Goal: Task Accomplishment & Management: Use online tool/utility

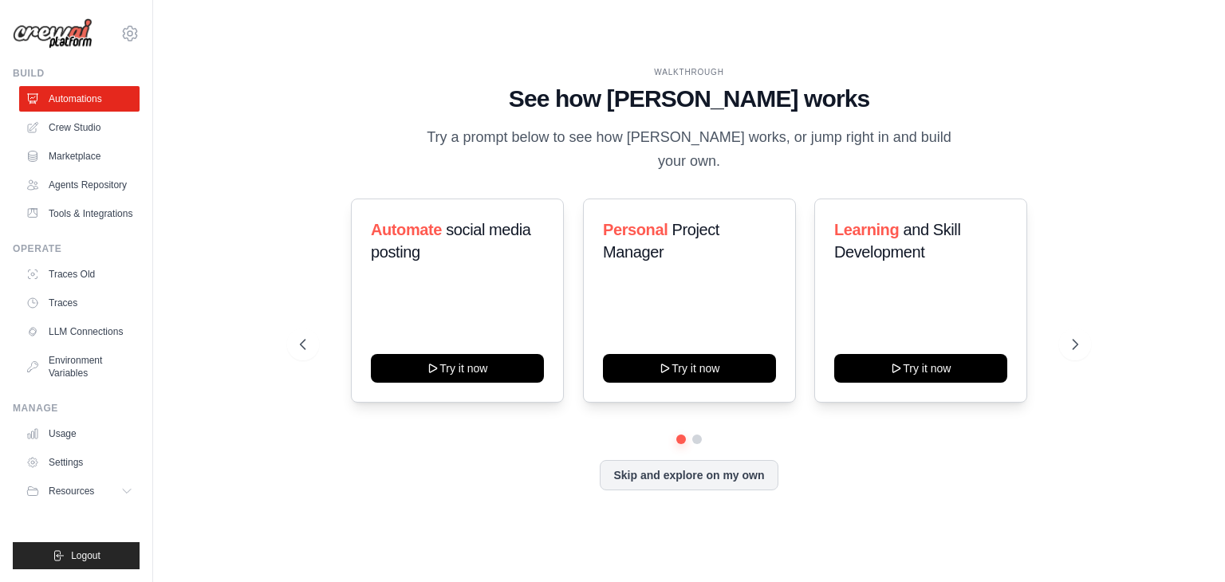
click at [827, 96] on h1 "See how [PERSON_NAME] works" at bounding box center [689, 99] width 778 height 29
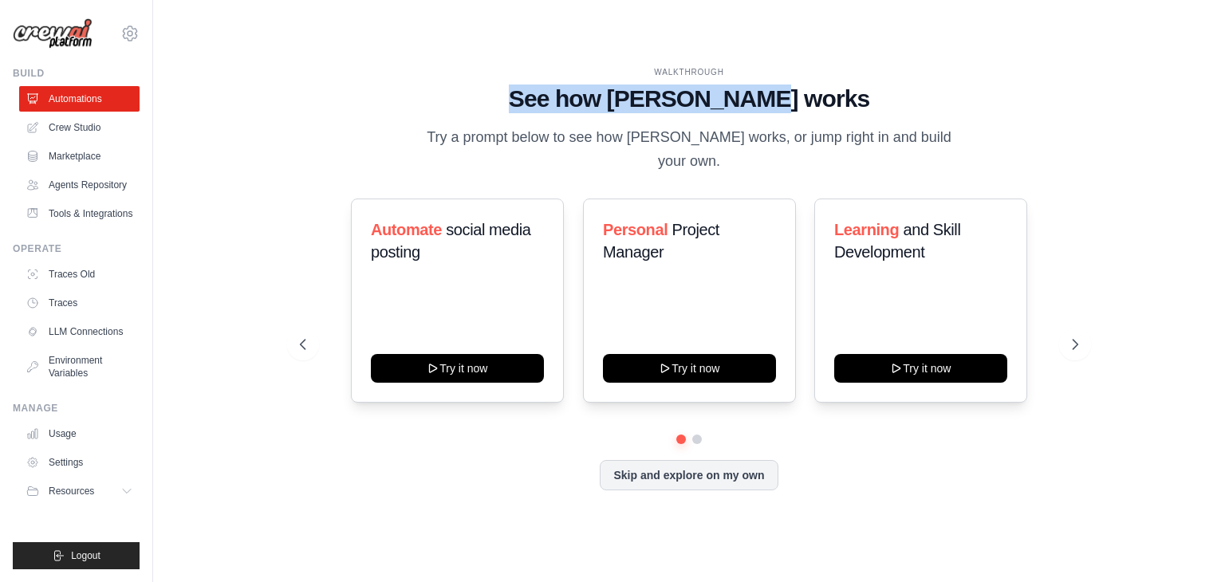
click at [406, 159] on div "WALKTHROUGH See how CrewAI works Try a prompt below to see how CrewAI works, or…" at bounding box center [689, 119] width 778 height 107
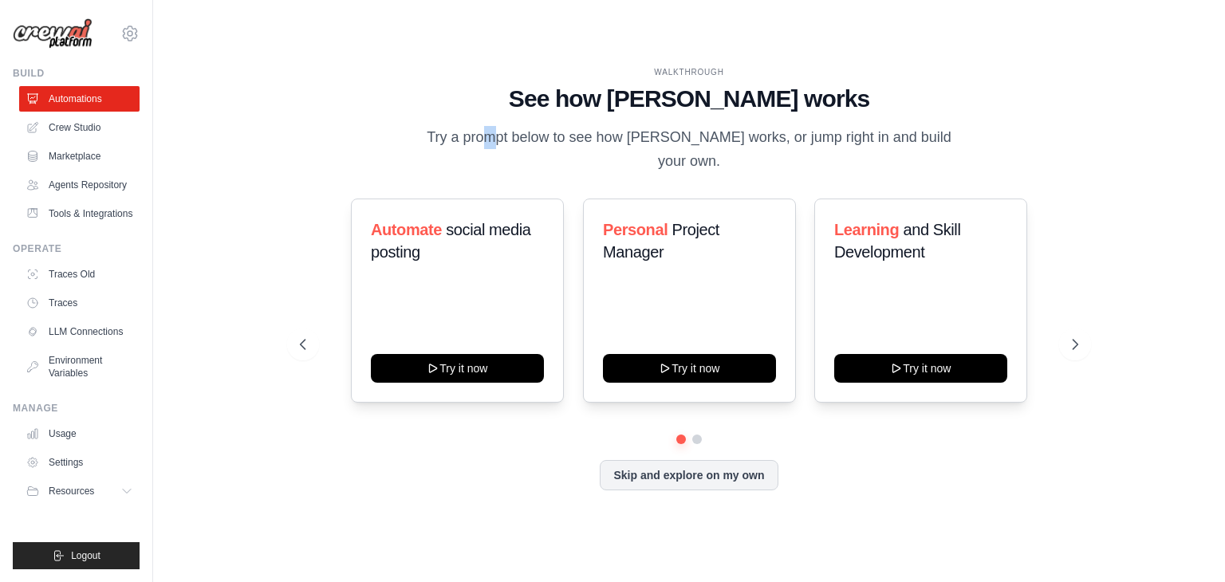
drag, startPoint x: 428, startPoint y: 151, endPoint x: 435, endPoint y: 134, distance: 18.2
click at [435, 134] on div "WALKTHROUGH See how CrewAI works Try a prompt below to see how CrewAI works, or…" at bounding box center [689, 119] width 778 height 107
drag, startPoint x: 368, startPoint y: 216, endPoint x: 443, endPoint y: 237, distance: 77.8
click at [443, 237] on div "Automate social media posting Try it now" at bounding box center [457, 301] width 213 height 204
drag, startPoint x: 600, startPoint y: 221, endPoint x: 688, endPoint y: 250, distance: 93.0
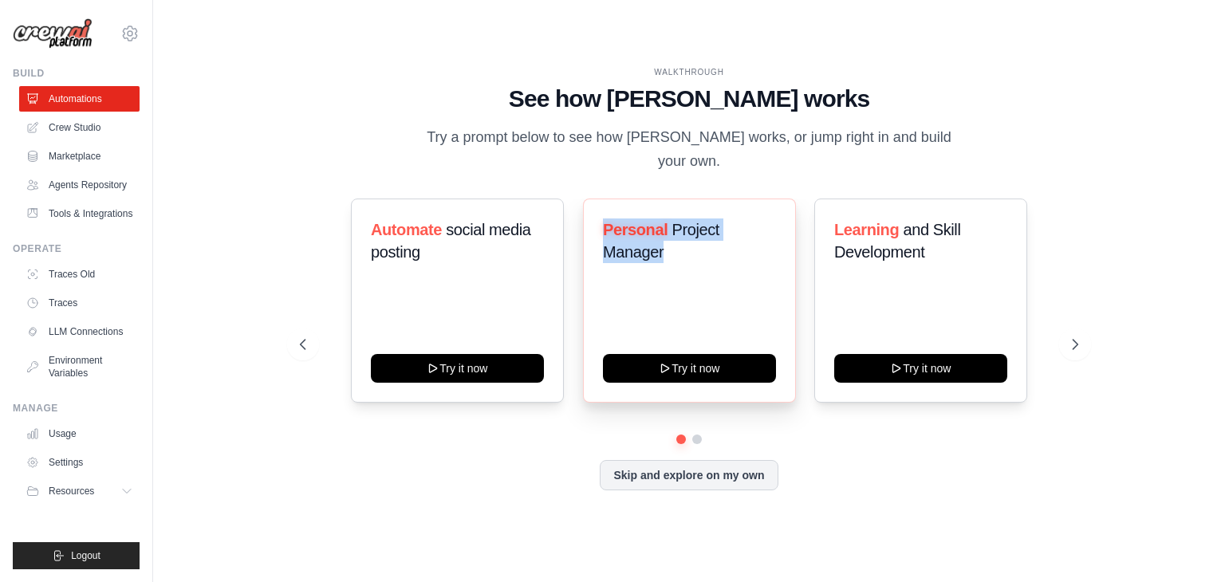
click at [688, 250] on div "Personal Project Manager Try it now" at bounding box center [689, 301] width 213 height 204
click at [756, 237] on h3 "Personal Project Manager" at bounding box center [689, 240] width 173 height 45
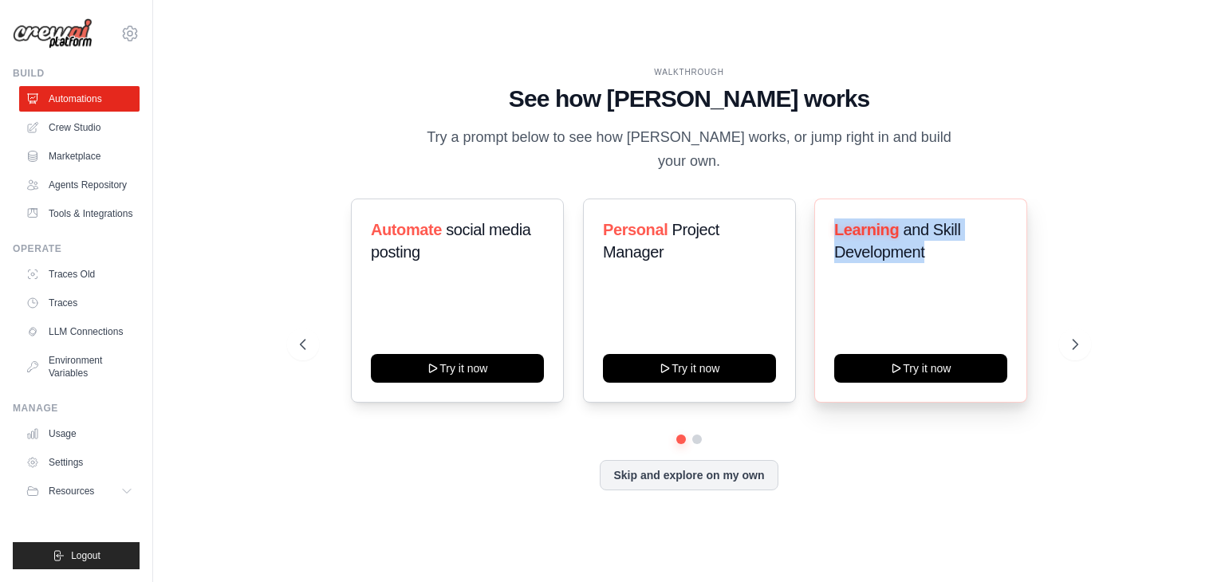
drag, startPoint x: 836, startPoint y: 222, endPoint x: 956, endPoint y: 237, distance: 121.3
click at [956, 237] on h3 "Learning and Skill Development" at bounding box center [920, 240] width 173 height 45
click at [1071, 336] on icon at bounding box center [1076, 344] width 16 height 16
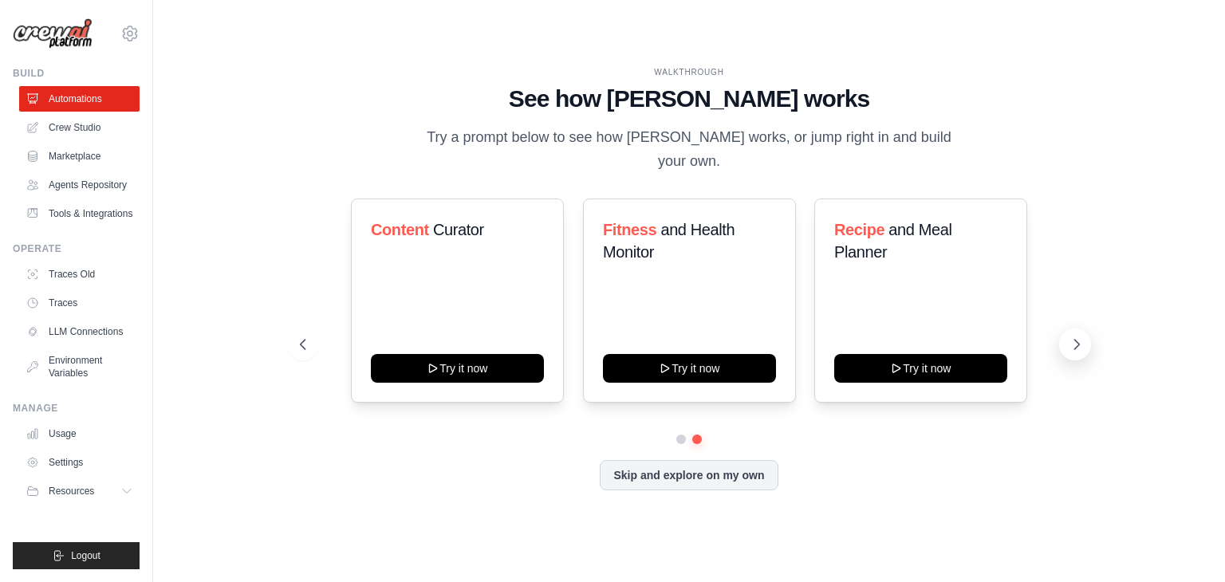
click at [1071, 336] on icon at bounding box center [1076, 344] width 16 height 16
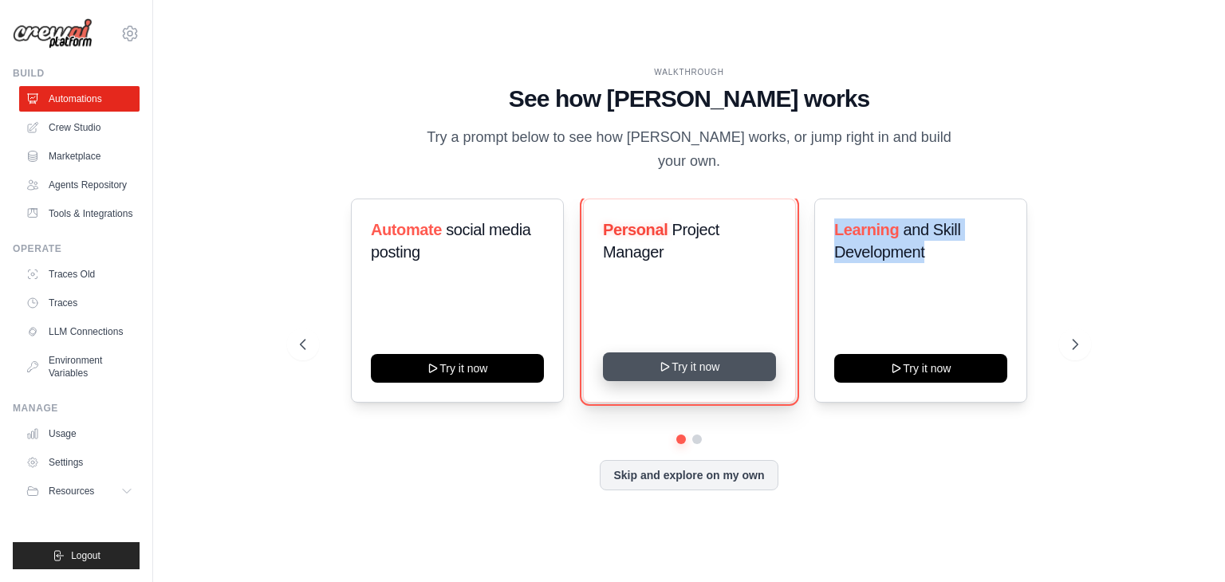
click at [685, 358] on button "Try it now" at bounding box center [689, 366] width 173 height 29
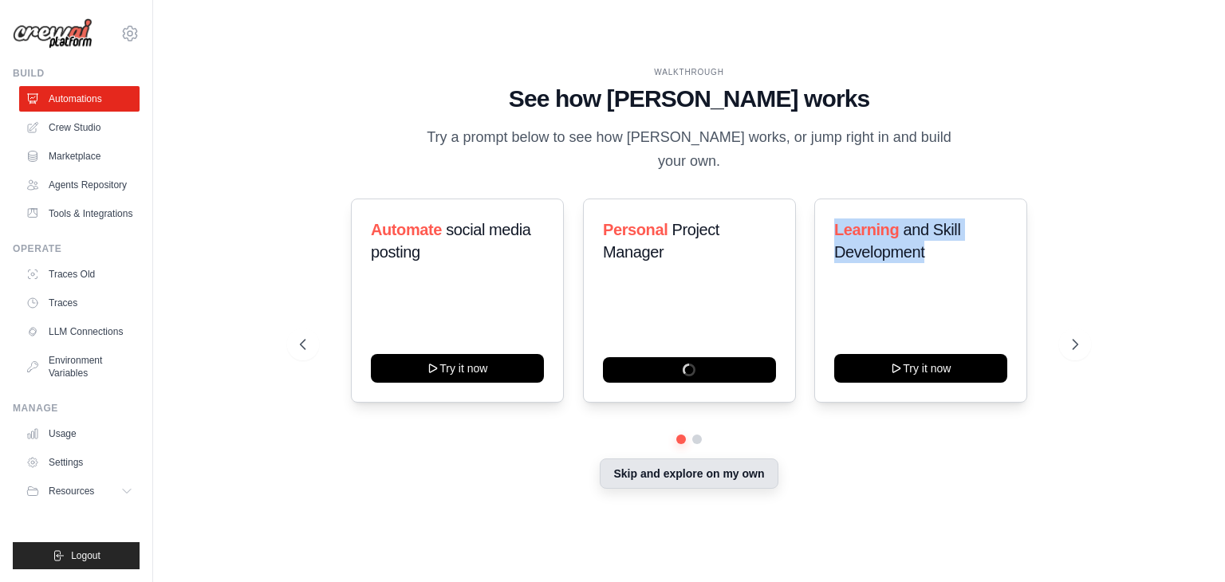
click at [670, 458] on button "Skip and explore on my own" at bounding box center [689, 473] width 178 height 30
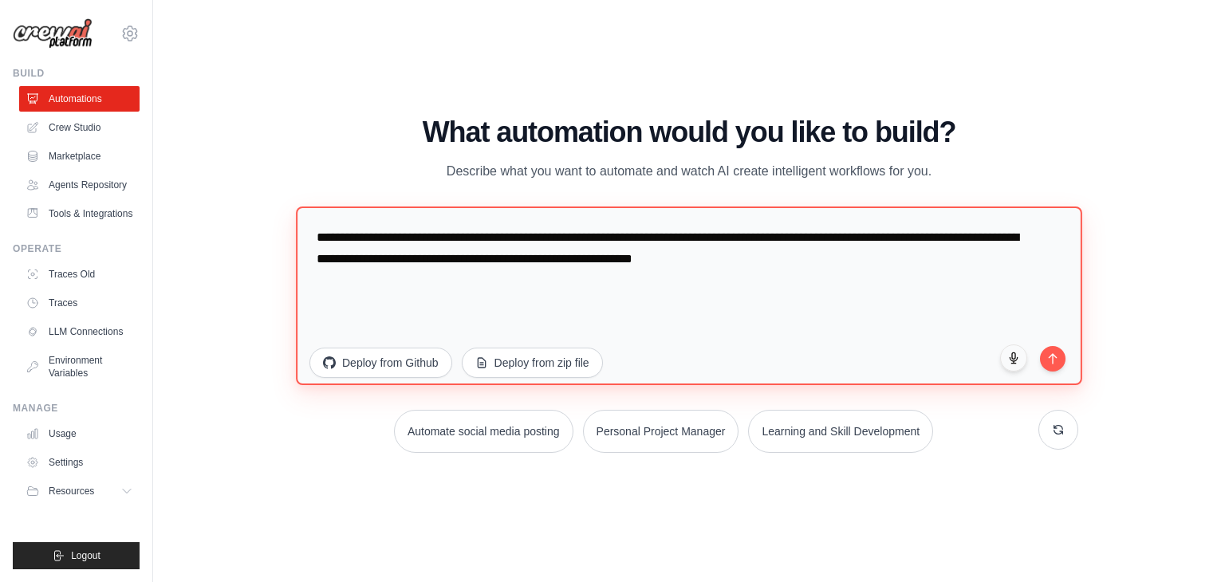
drag, startPoint x: 329, startPoint y: 250, endPoint x: 402, endPoint y: 252, distance: 72.6
click at [402, 252] on textarea "**********" at bounding box center [689, 296] width 786 height 179
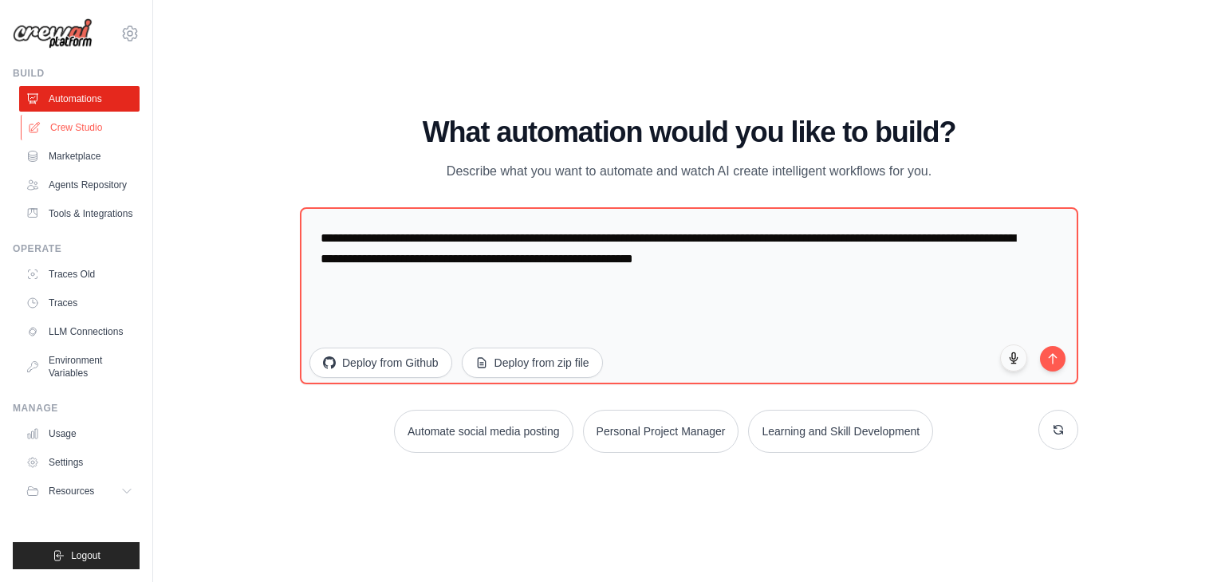
click at [74, 126] on link "Crew Studio" at bounding box center [81, 128] width 120 height 26
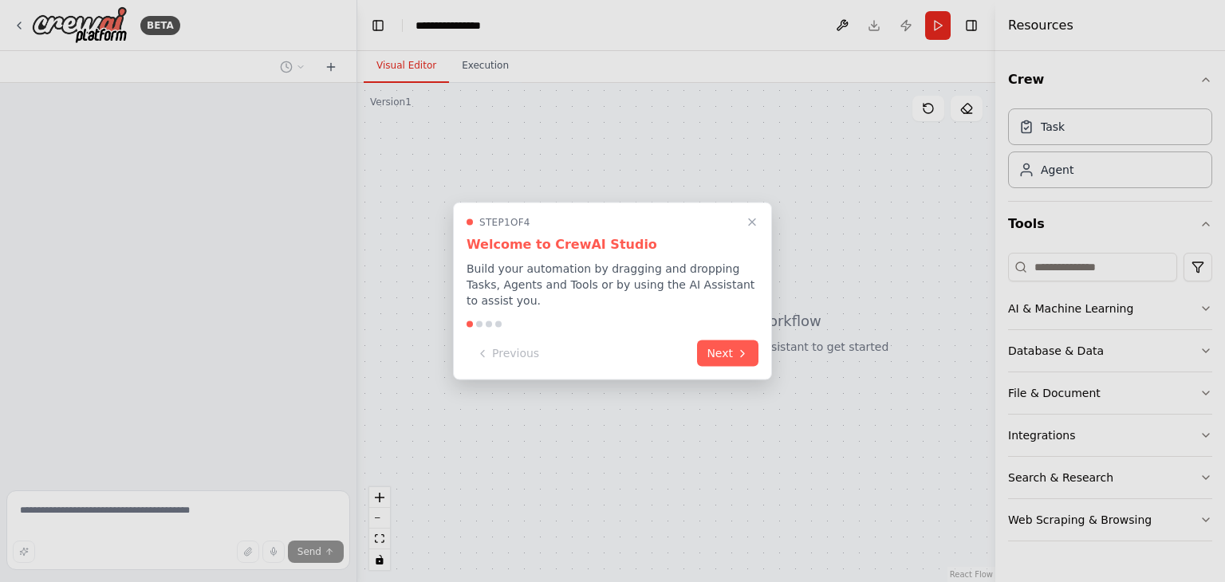
click at [725, 346] on button "Next" at bounding box center [727, 353] width 61 height 26
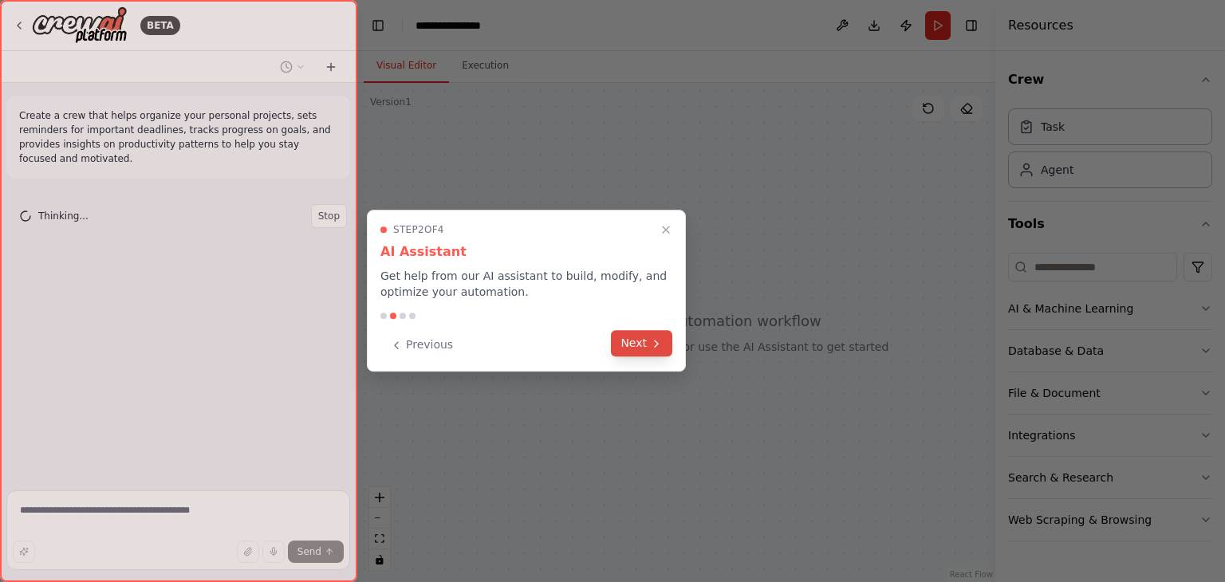
click at [652, 345] on icon at bounding box center [656, 343] width 13 height 13
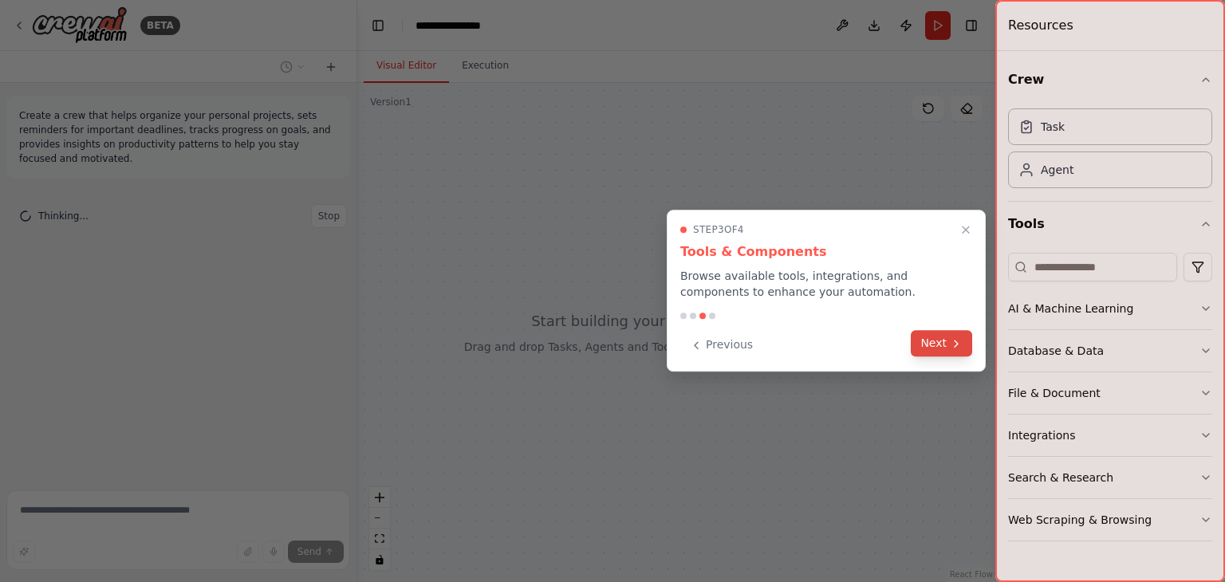
click at [652, 346] on div at bounding box center [612, 291] width 1225 height 582
click at [948, 350] on button "Next" at bounding box center [941, 343] width 61 height 26
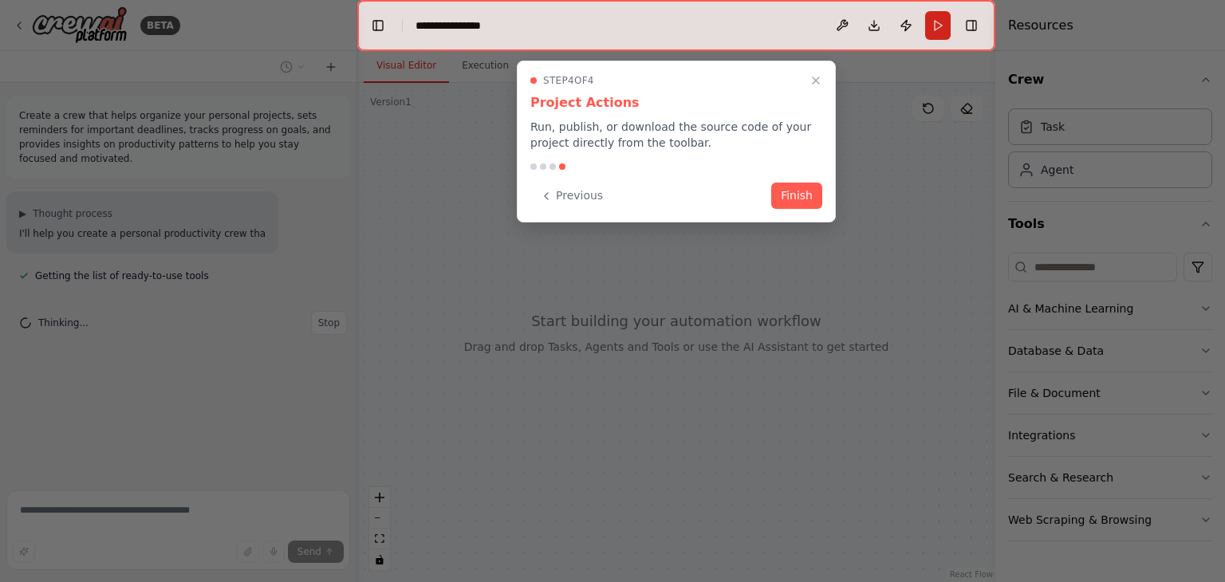
click at [794, 191] on button "Finish" at bounding box center [796, 196] width 51 height 26
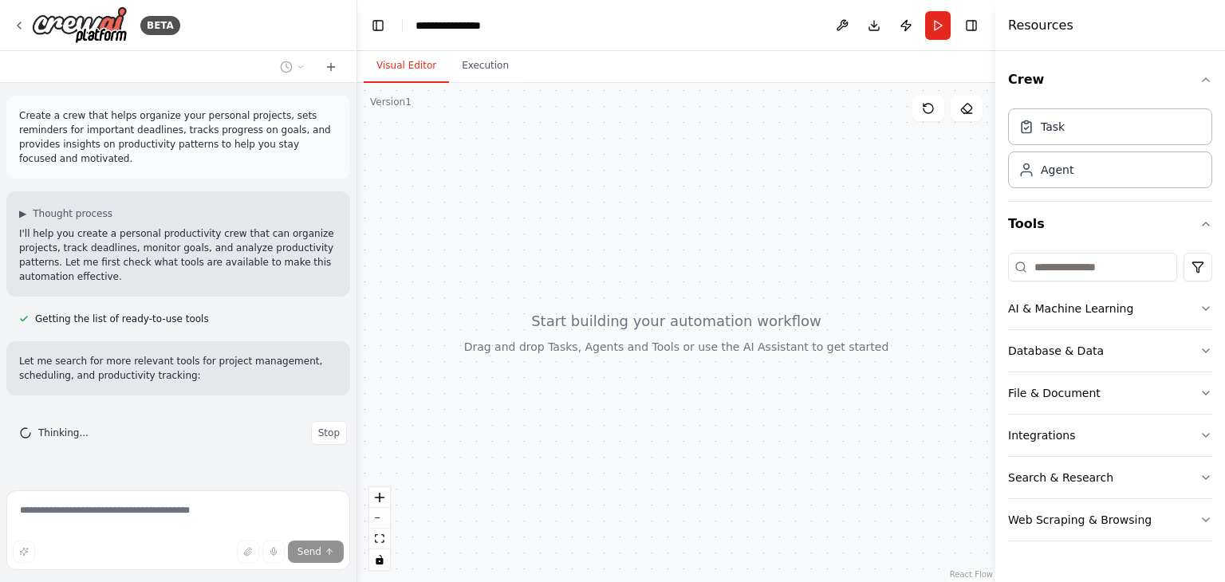
click at [1214, 305] on div "Crew Task Agent Tools AI & Machine Learning Database & Data File & Document Int…" at bounding box center [1110, 316] width 230 height 531
click at [1202, 314] on button "AI & Machine Learning" at bounding box center [1110, 308] width 204 height 41
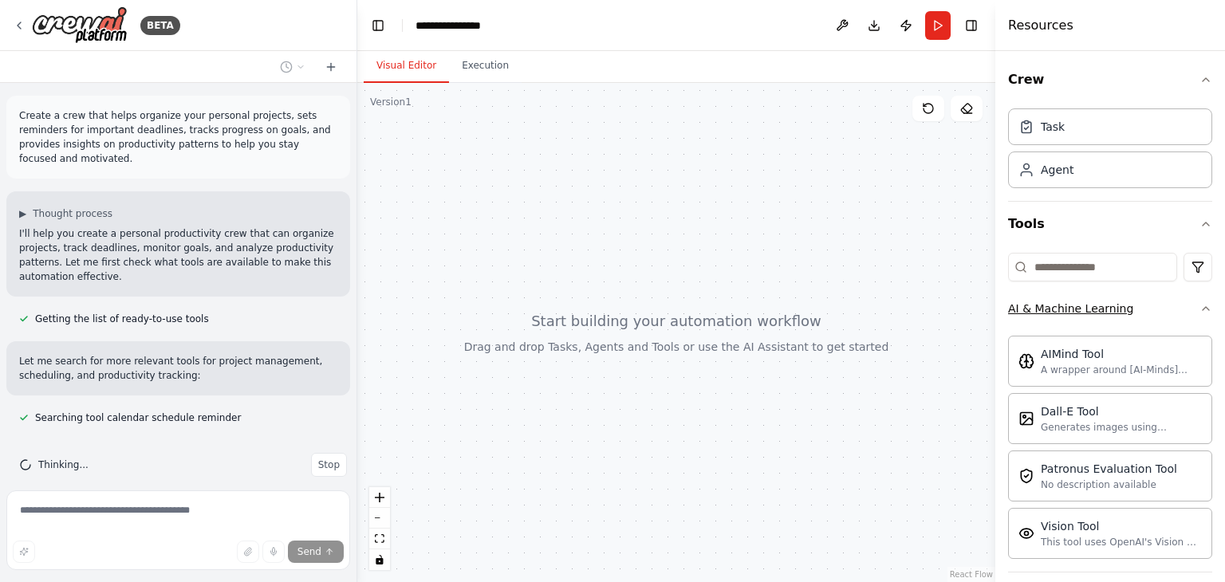
click at [1202, 314] on div "Crew Task Agent Tools AI & Machine Learning AIMind Tool A wrapper around [AI-Mi…" at bounding box center [1110, 316] width 230 height 531
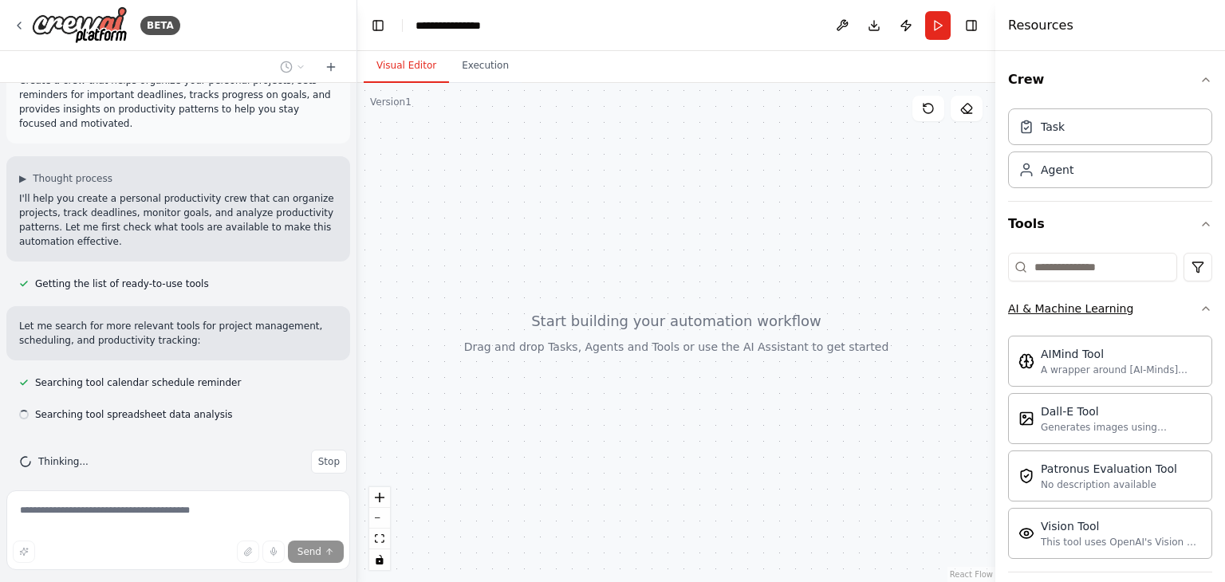
click at [1199, 308] on icon "button" at bounding box center [1205, 308] width 13 height 13
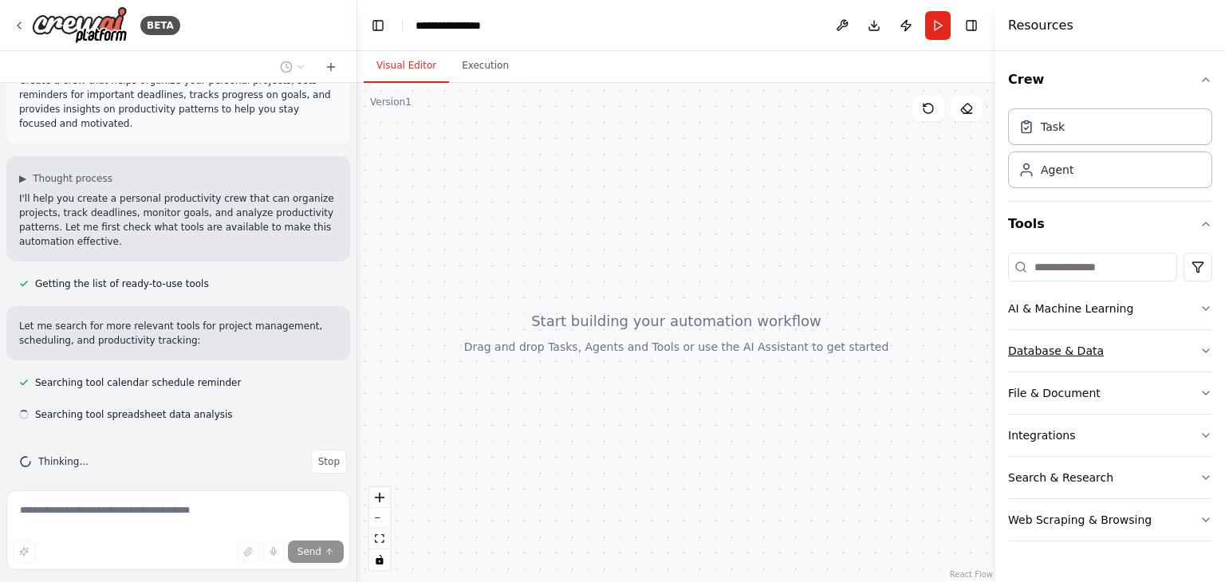
click at [1191, 352] on button "Database & Data" at bounding box center [1110, 350] width 204 height 41
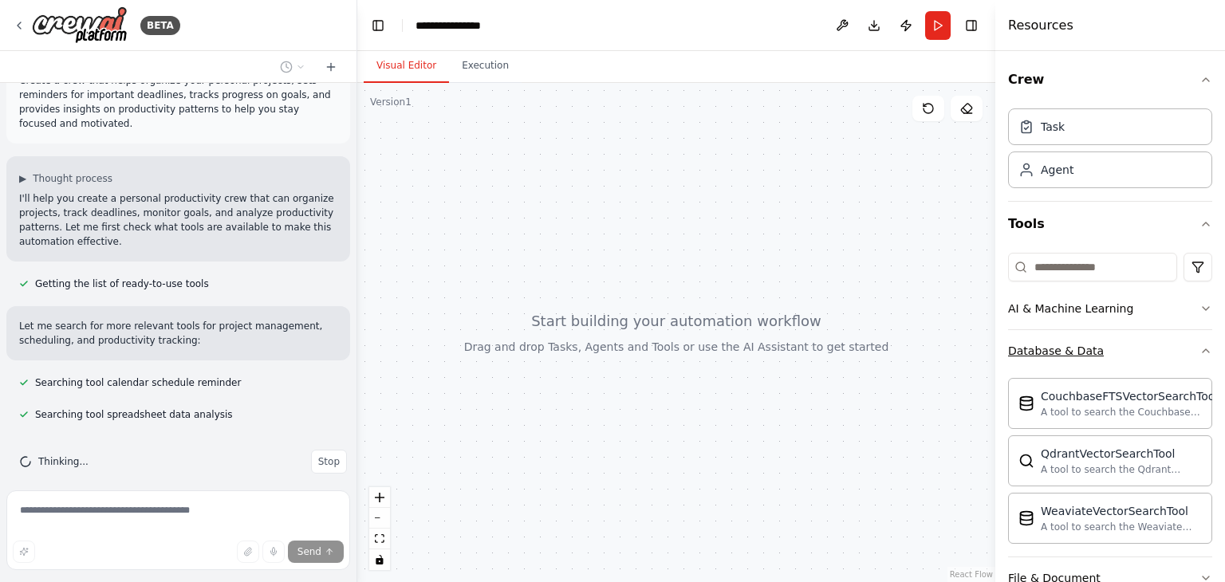
click at [1199, 352] on icon "button" at bounding box center [1205, 350] width 13 height 13
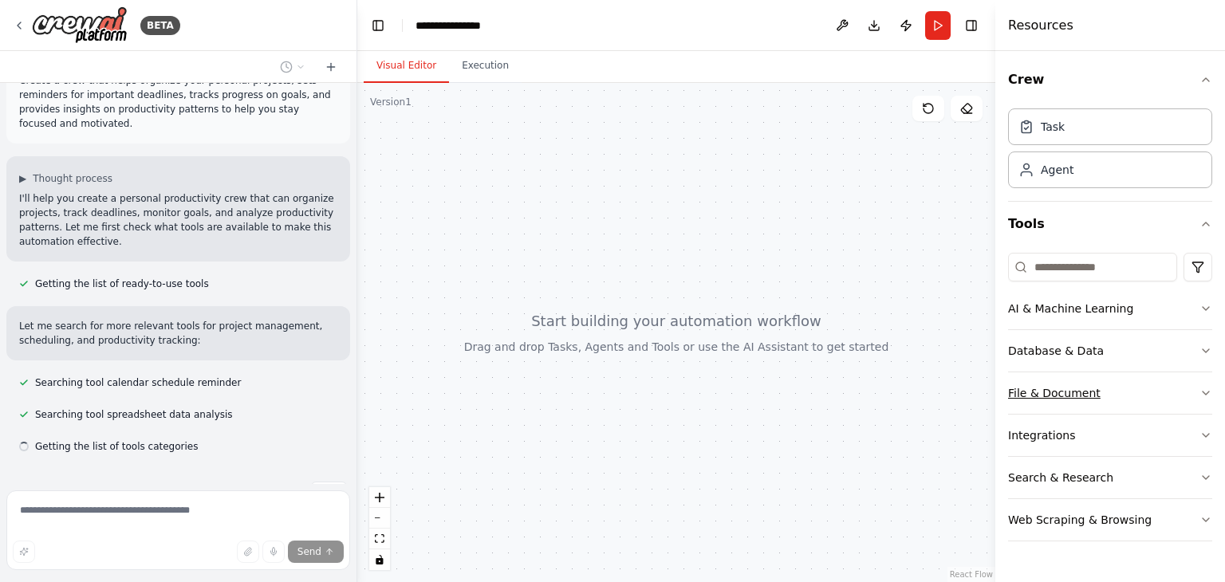
scroll to position [67, 0]
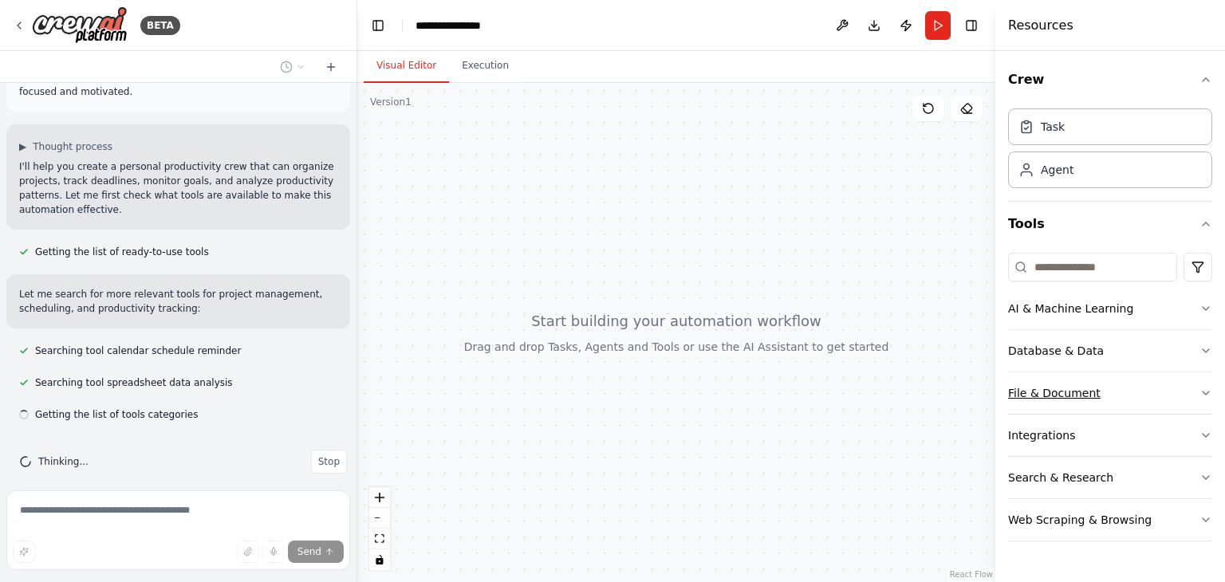
click at [1186, 392] on button "File & Document" at bounding box center [1110, 392] width 204 height 41
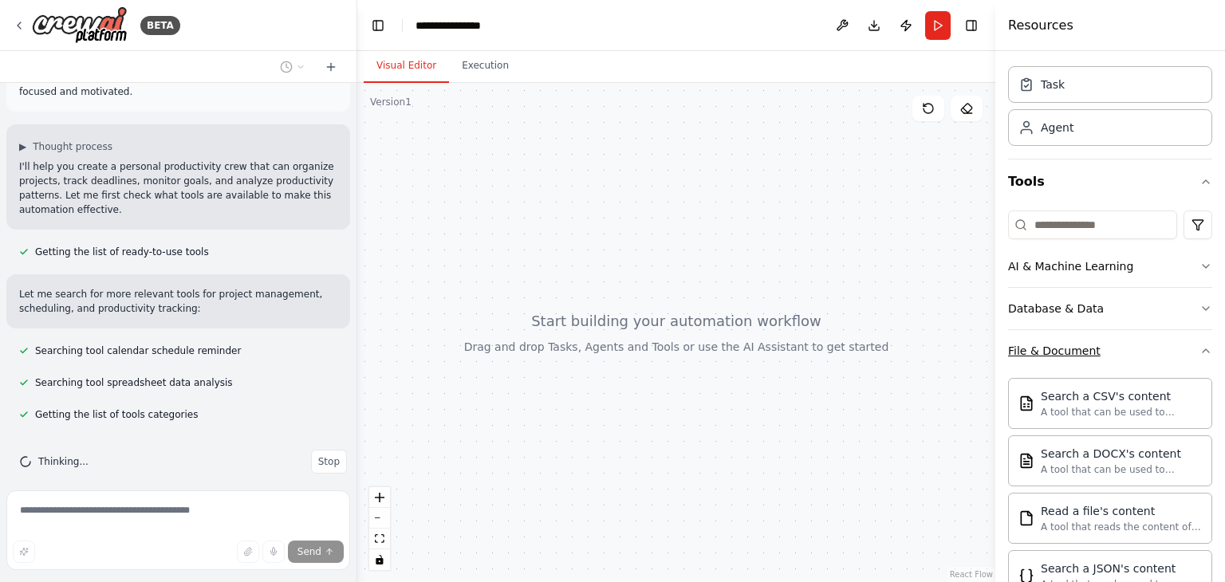
scroll to position [159, 0]
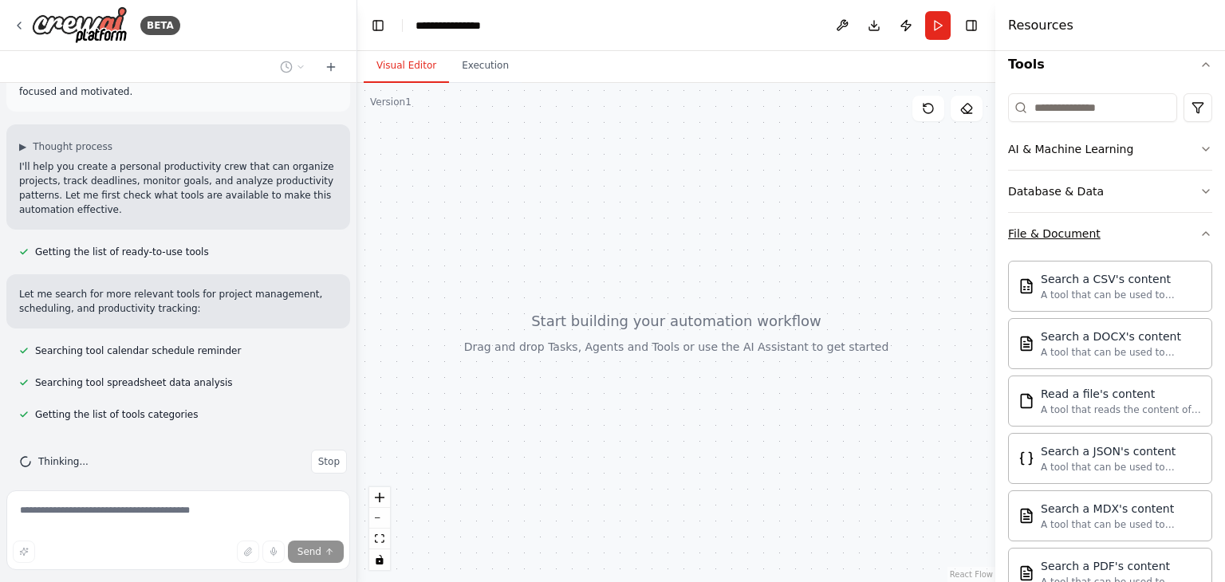
click at [1199, 237] on icon "button" at bounding box center [1205, 233] width 13 height 13
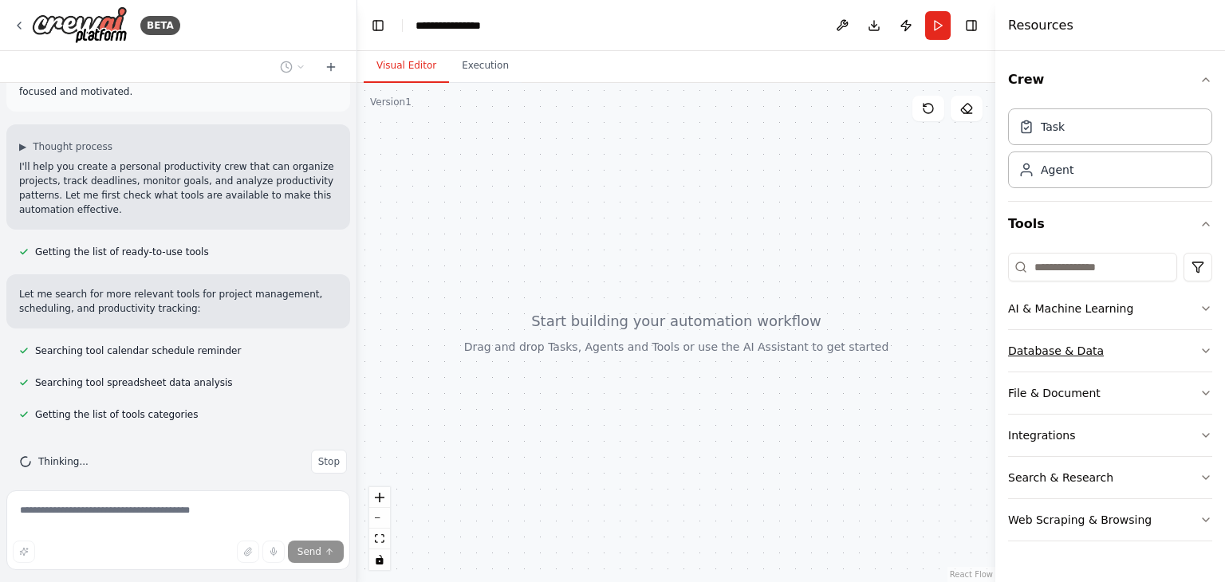
scroll to position [99, 0]
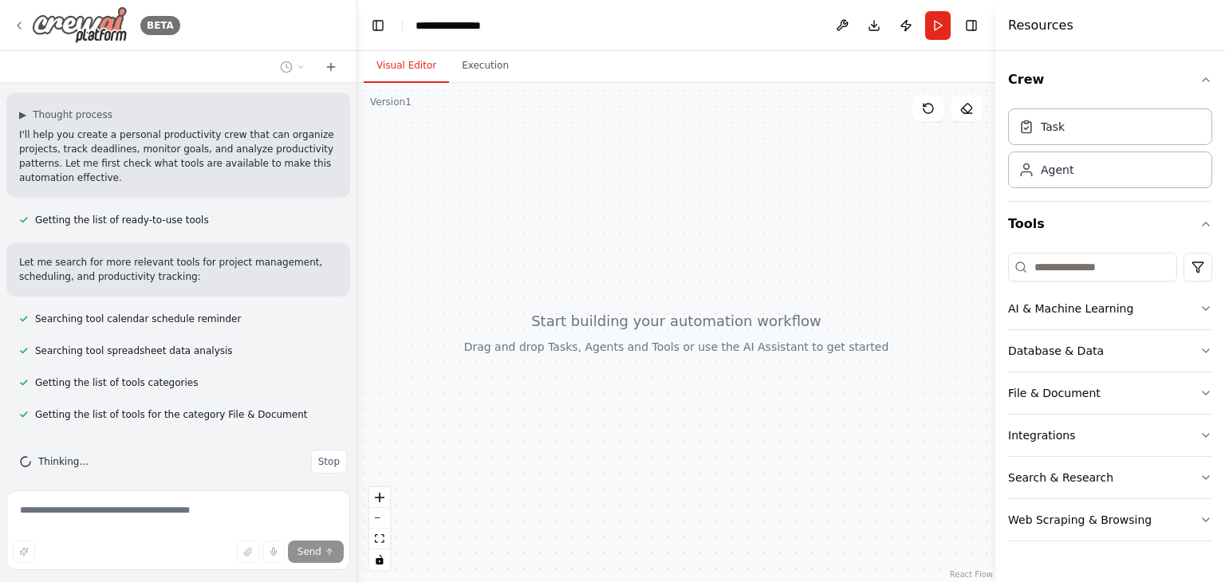
click at [25, 29] on icon at bounding box center [19, 25] width 13 height 13
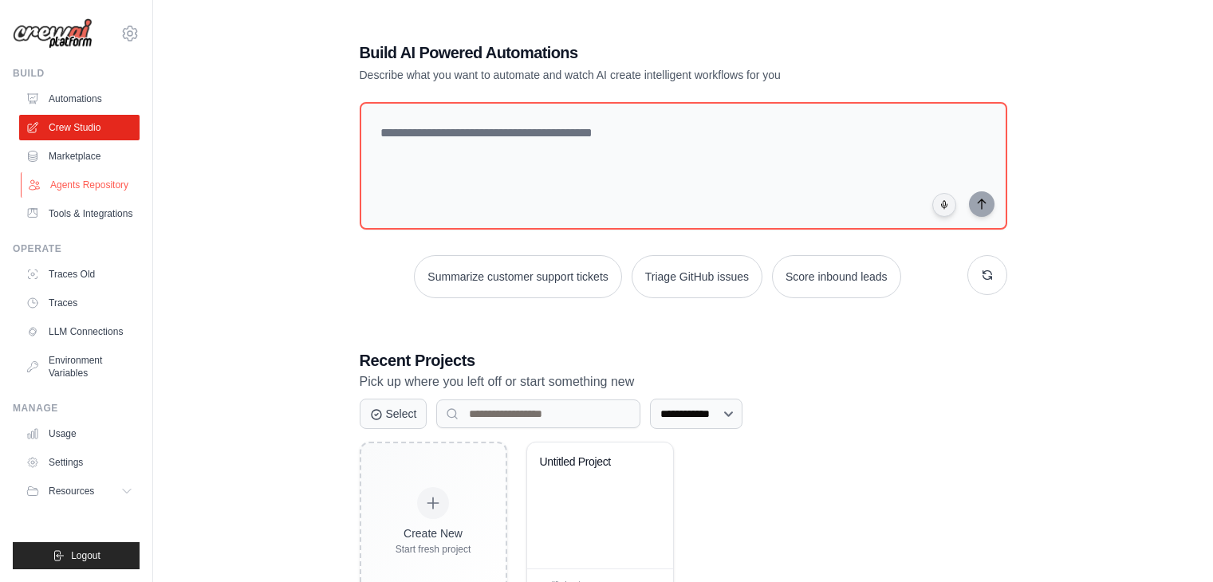
click at [124, 187] on link "Agents Repository" at bounding box center [81, 185] width 120 height 26
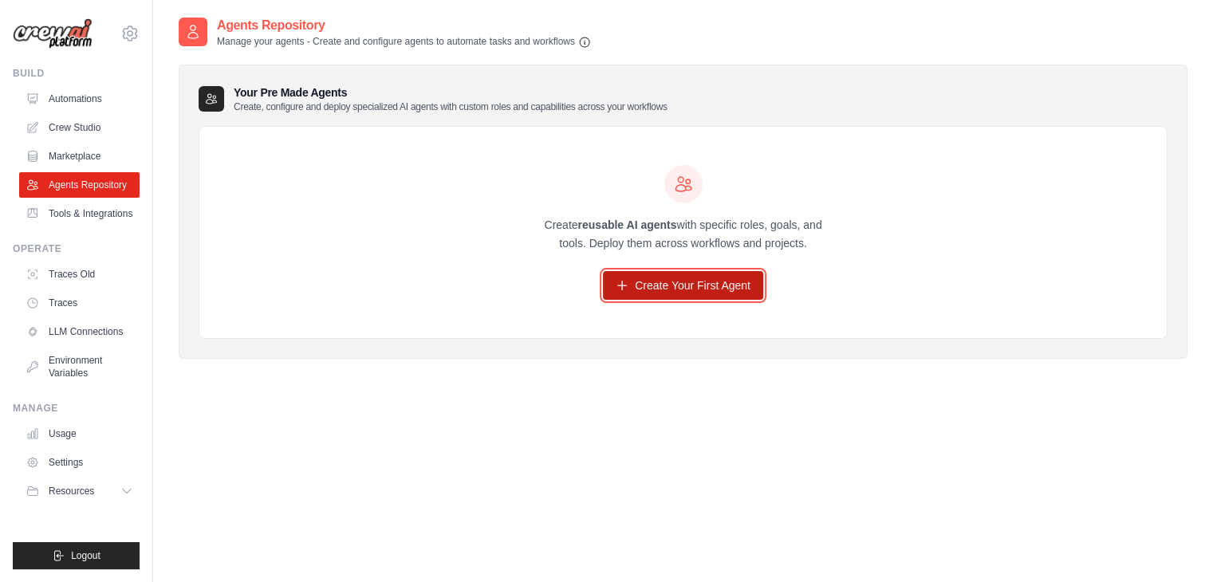
click at [671, 290] on link "Create Your First Agent" at bounding box center [683, 285] width 160 height 29
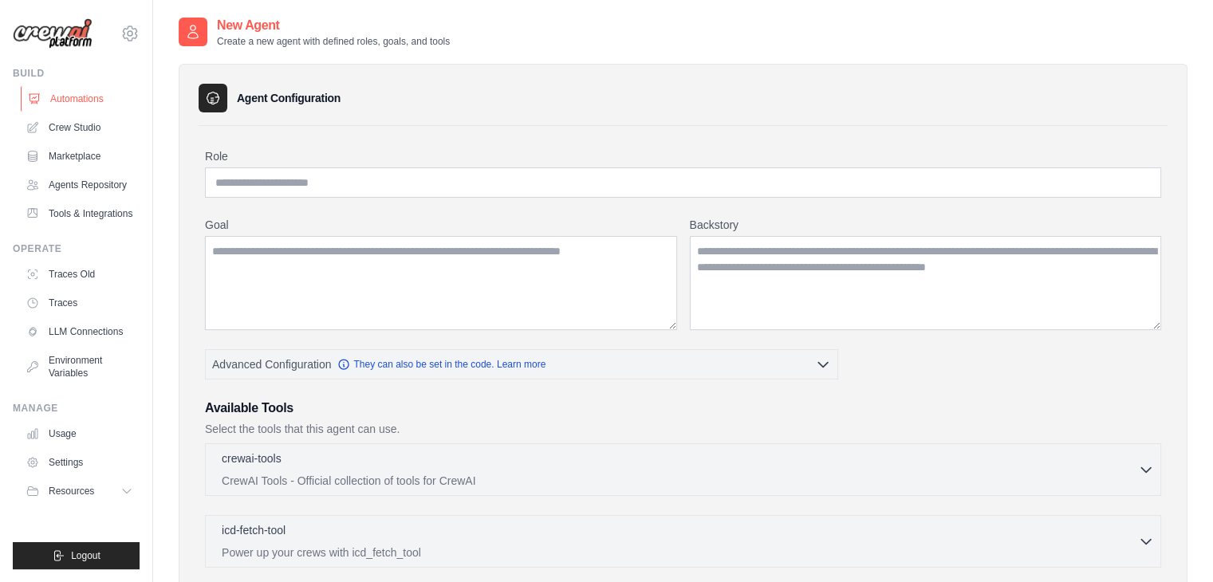
click at [92, 94] on link "Automations" at bounding box center [81, 99] width 120 height 26
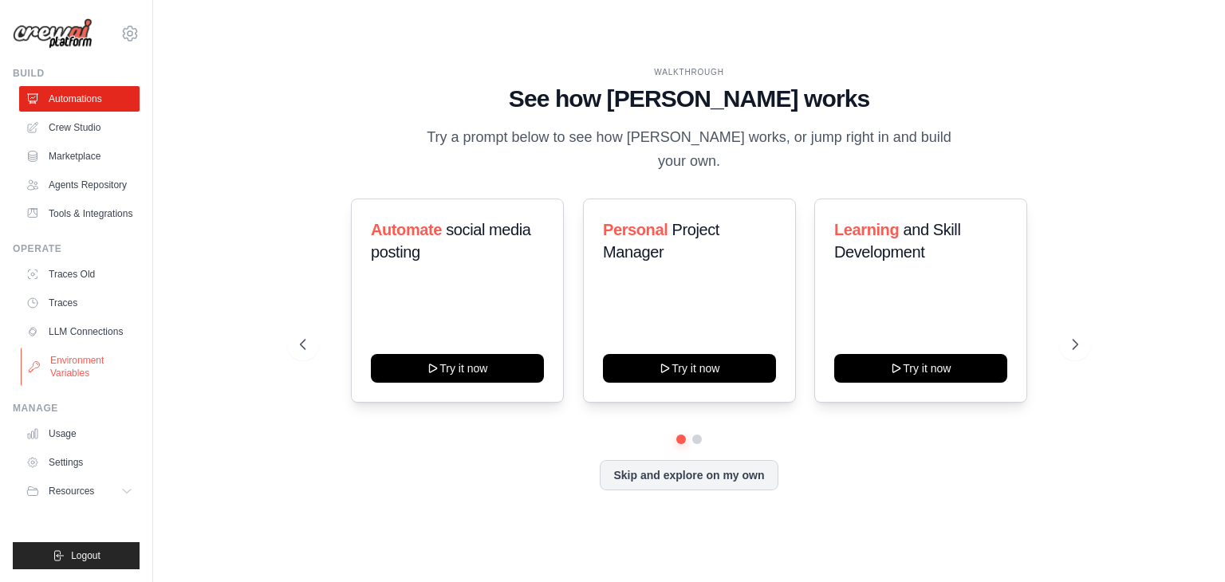
click at [89, 376] on link "Environment Variables" at bounding box center [81, 367] width 120 height 38
